Goal: Navigation & Orientation: Go to known website

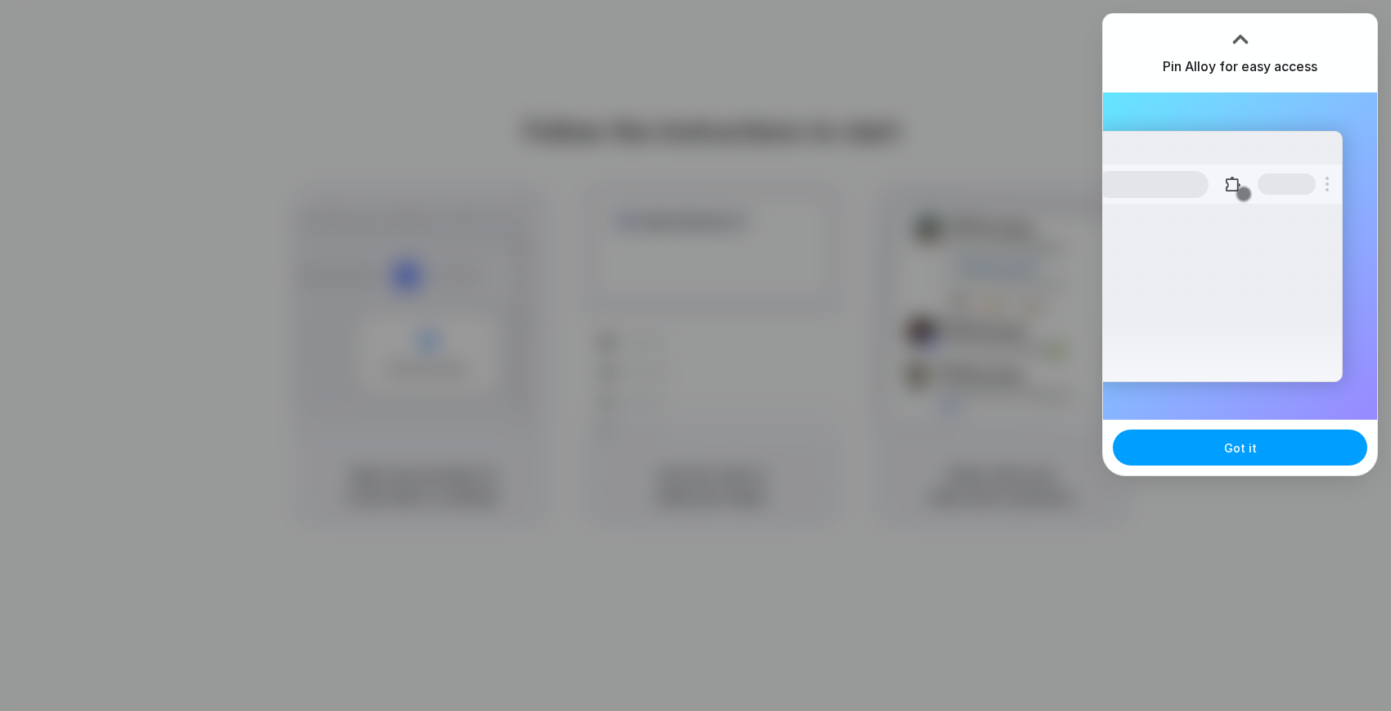
click at [1252, 444] on span "Got it" at bounding box center [1240, 447] width 33 height 17
